Goal: Find specific page/section: Find specific page/section

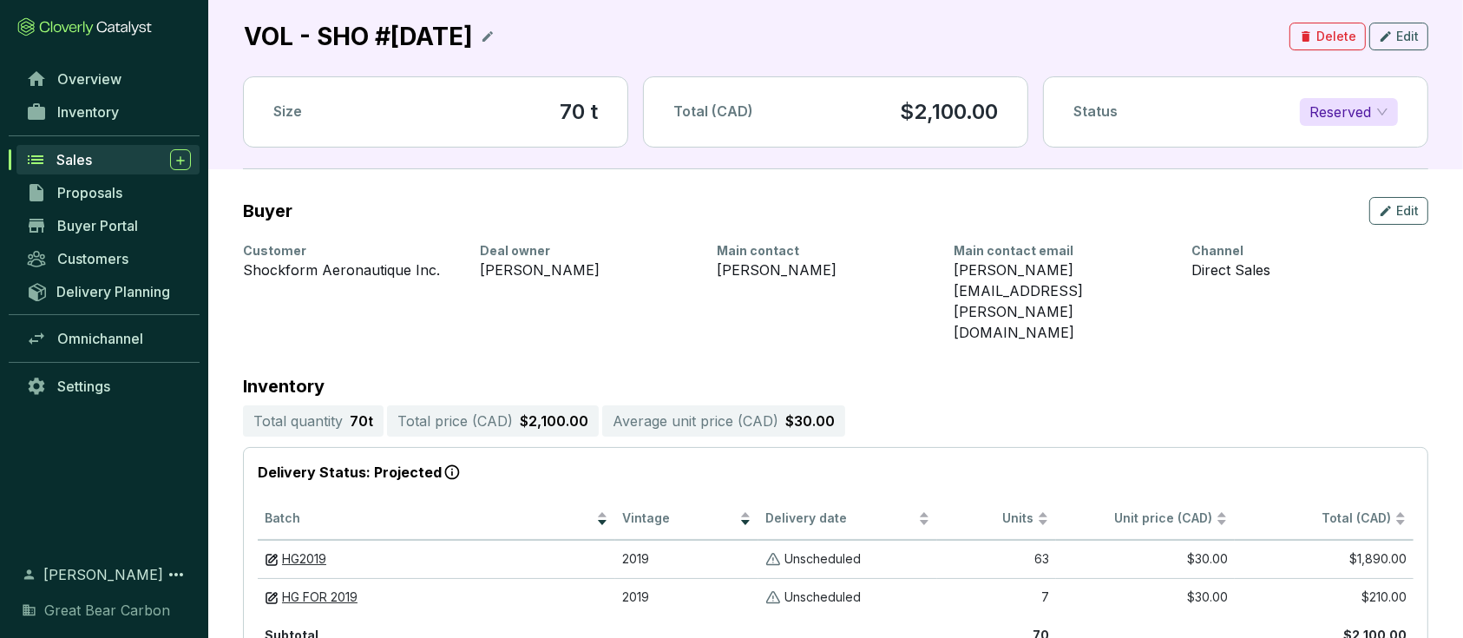
click at [121, 155] on div "Sales" at bounding box center [123, 159] width 135 height 21
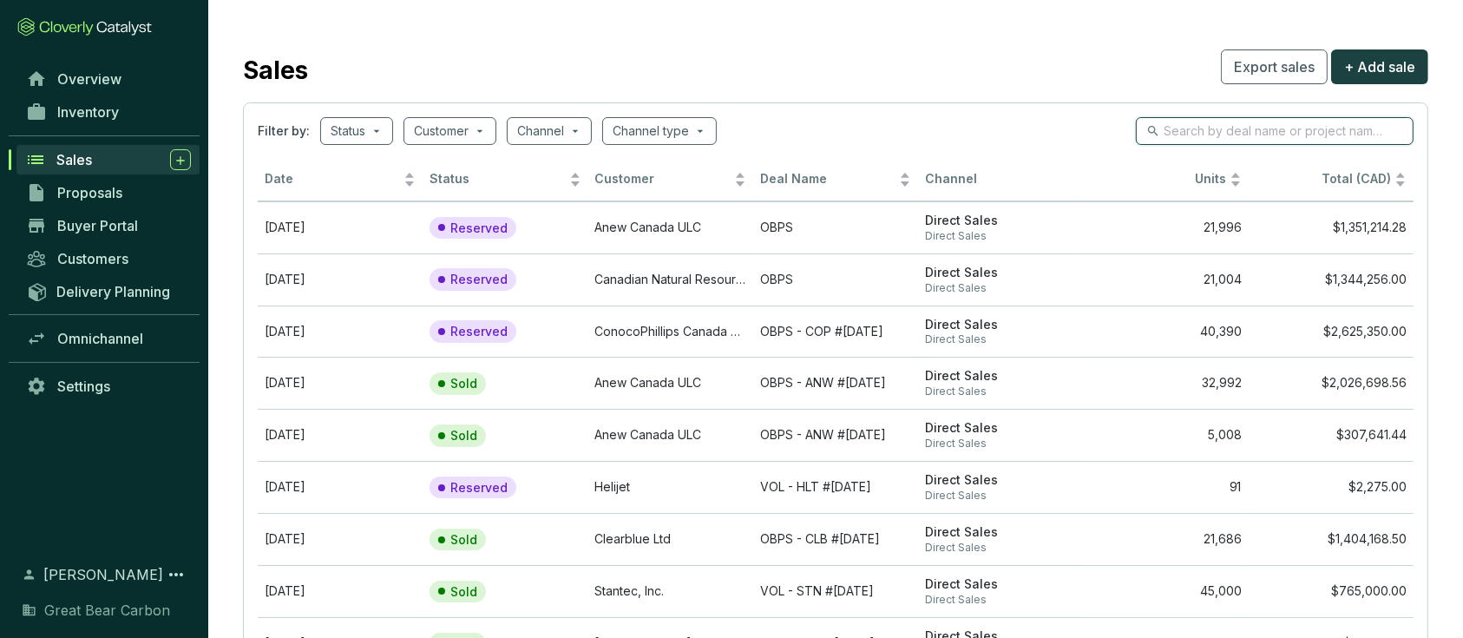
click at [1278, 130] on input "search" at bounding box center [1276, 131] width 224 height 19
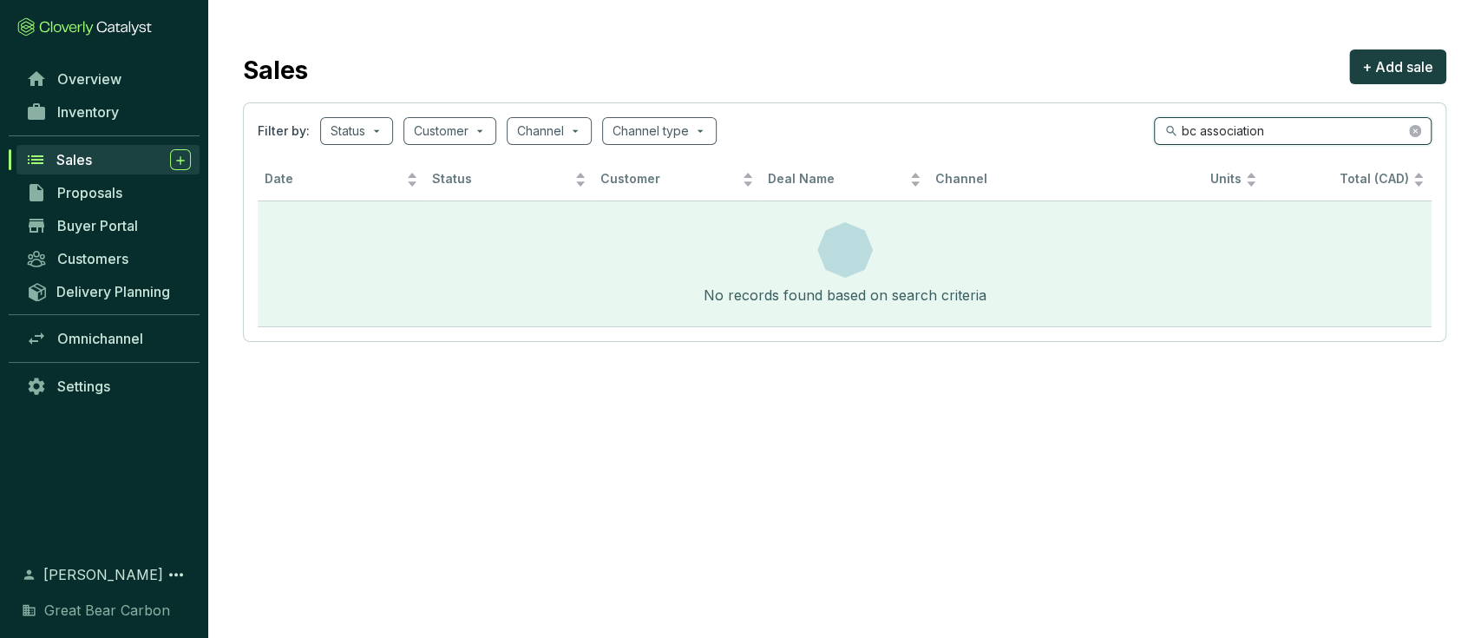
type input "bc association"
click at [958, 70] on div "Sales + Add sale" at bounding box center [845, 66] width 1204 height 43
click at [178, 568] on icon at bounding box center [176, 574] width 21 height 21
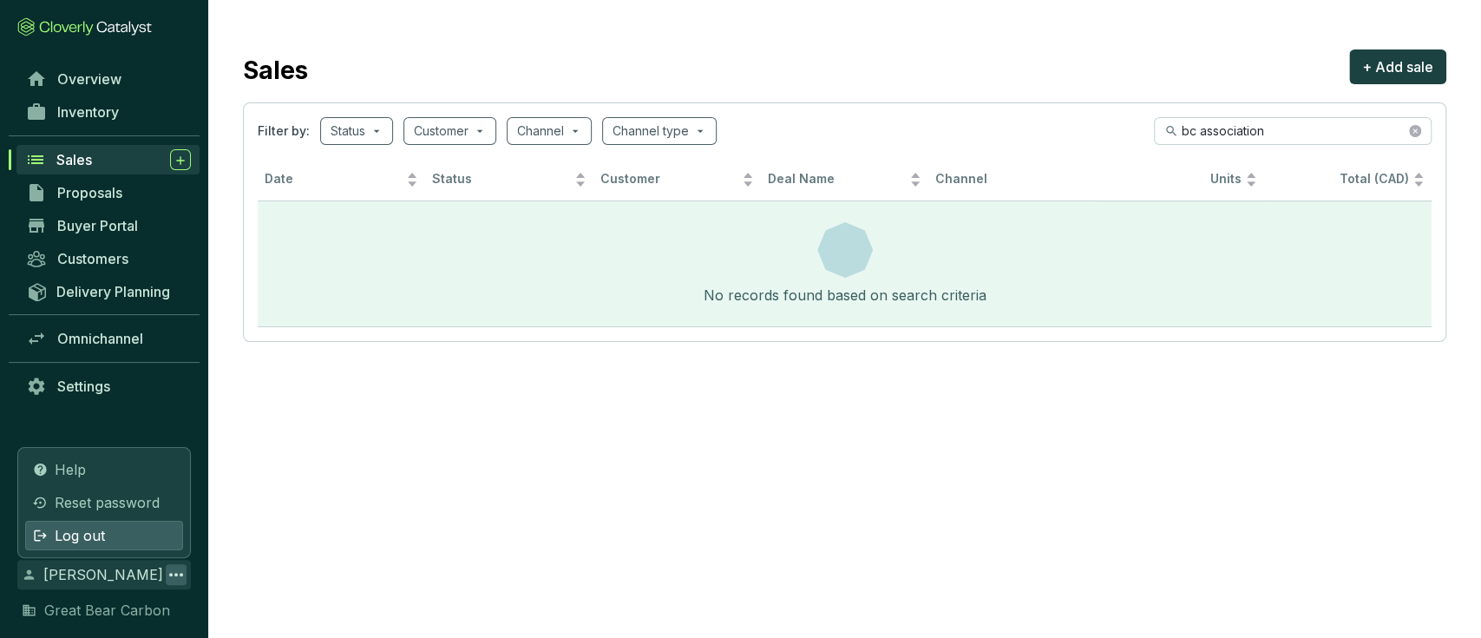
click at [120, 541] on div "Log out" at bounding box center [104, 536] width 158 height 30
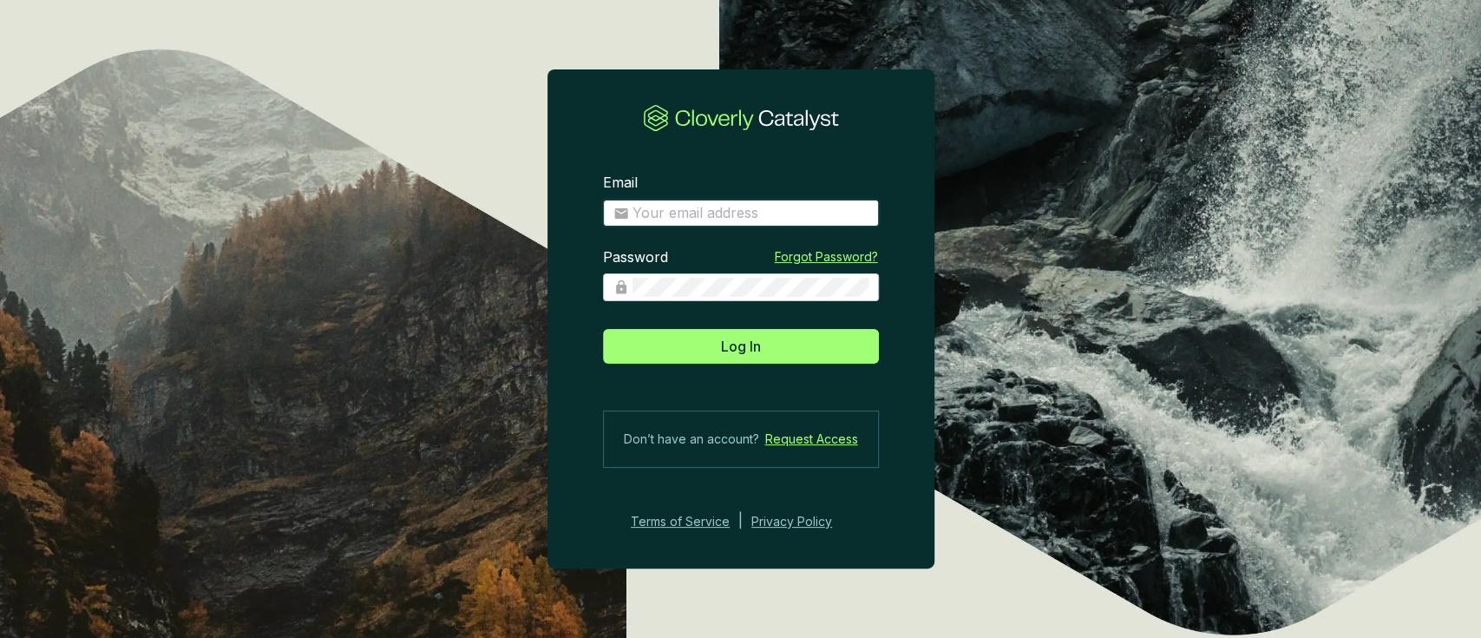
type input "[EMAIL_ADDRESS][DOMAIN_NAME]"
